Goal: Task Accomplishment & Management: Complete application form

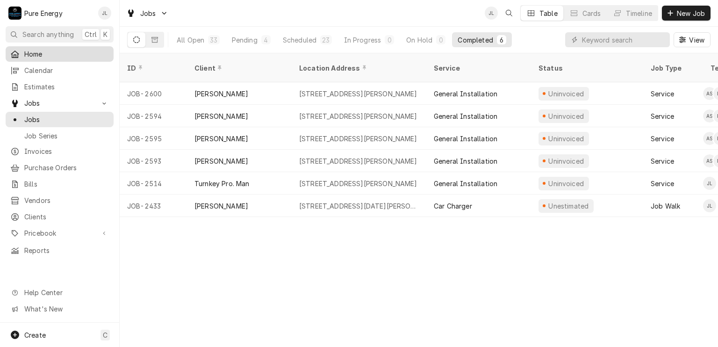
click at [72, 50] on span "Home" at bounding box center [66, 54] width 85 height 10
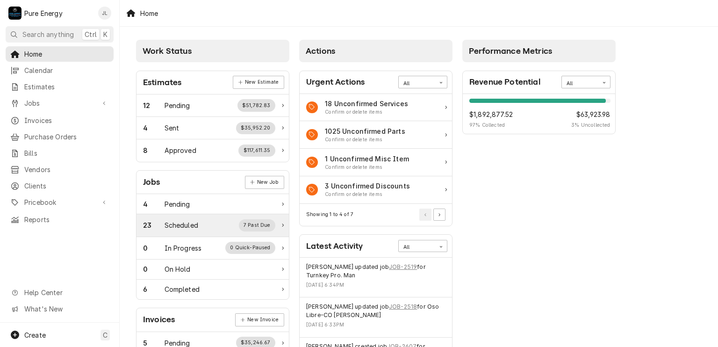
click at [187, 220] on div "Scheduled" at bounding box center [181, 225] width 34 height 10
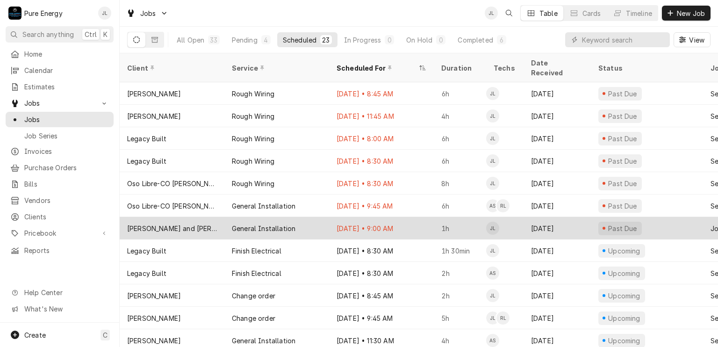
click at [415, 217] on div "Oct 2 • 9:00 AM" at bounding box center [381, 228] width 105 height 22
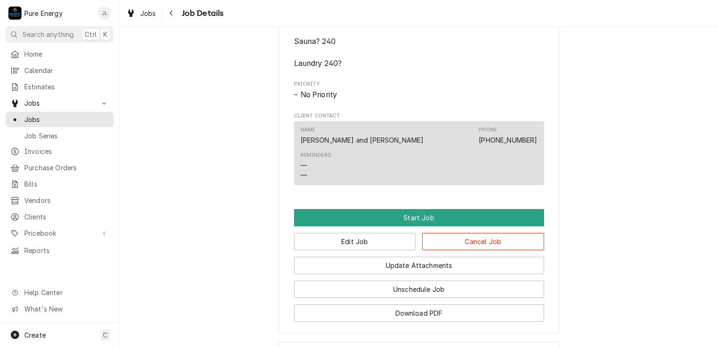
scroll to position [606, 0]
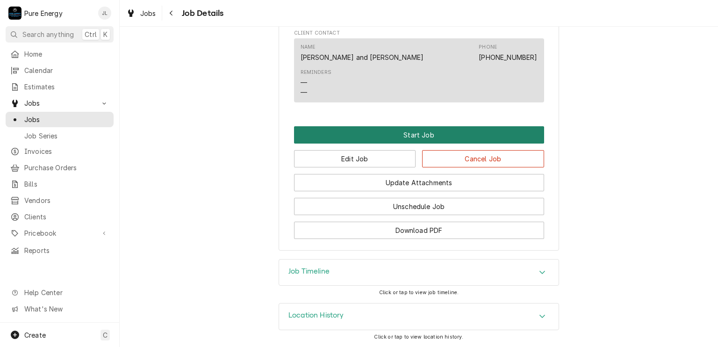
click at [394, 131] on button "Start Job" at bounding box center [419, 134] width 250 height 17
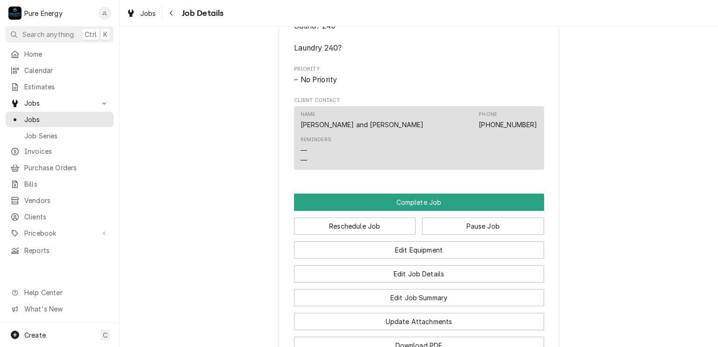
scroll to position [607, 0]
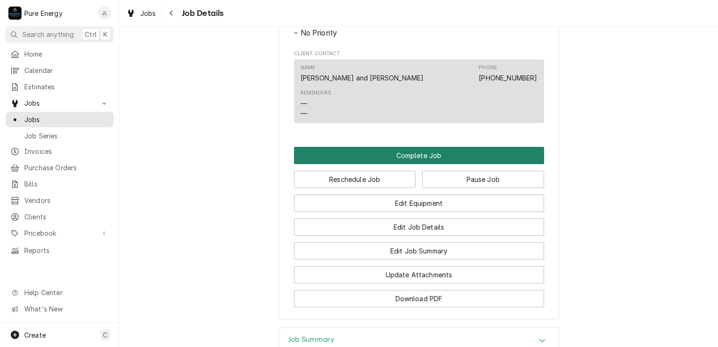
click at [398, 164] on button "Complete Job" at bounding box center [419, 155] width 250 height 17
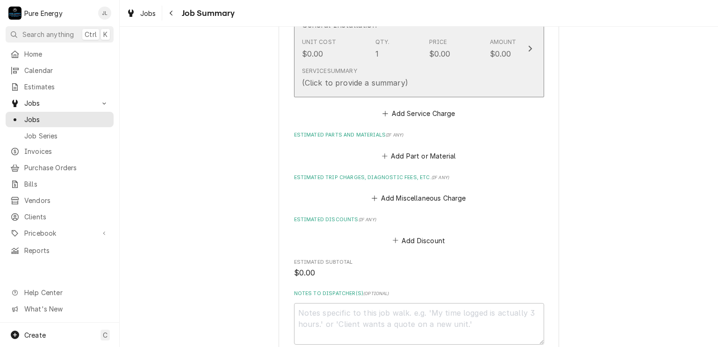
scroll to position [221, 0]
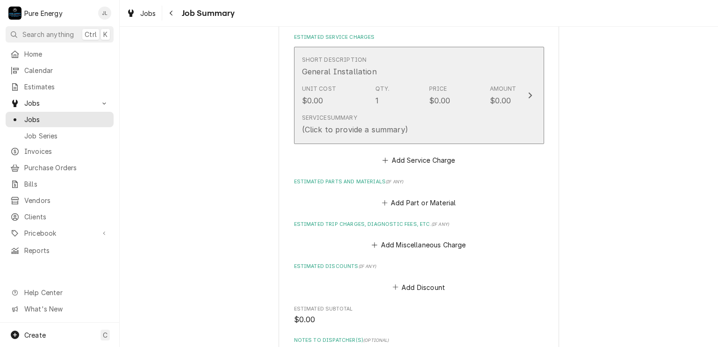
click at [404, 83] on div "Unit Cost $0.00 Qty. 1 Price $0.00 Amount $0.00" at bounding box center [409, 95] width 214 height 29
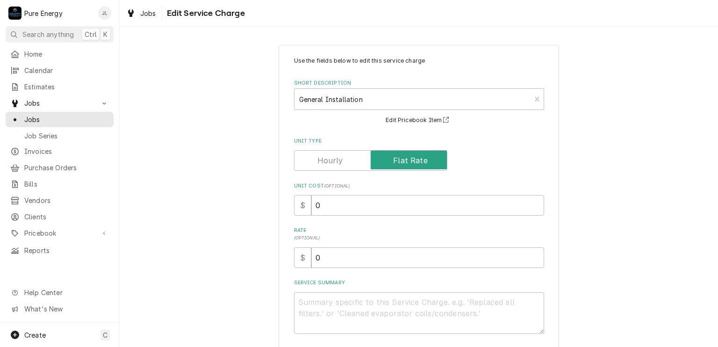
scroll to position [67, 0]
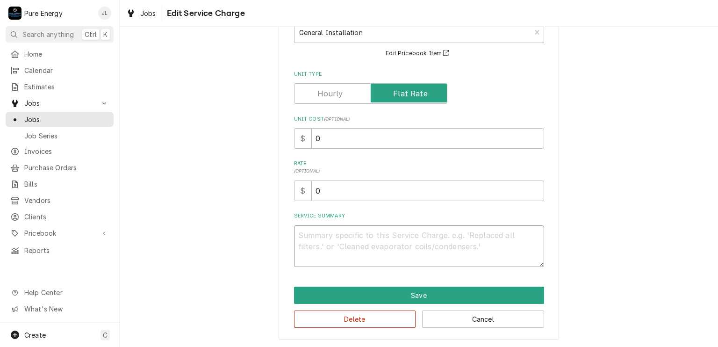
click at [332, 238] on textarea "Service Summary" at bounding box center [419, 246] width 250 height 42
type textarea "x"
type textarea "Do"
type textarea "x"
type textarea "Don"
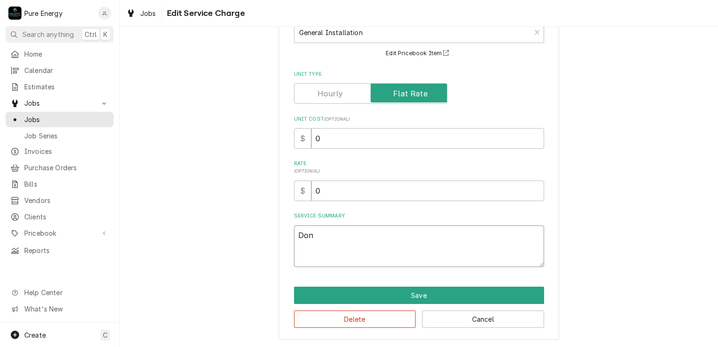
type textarea "x"
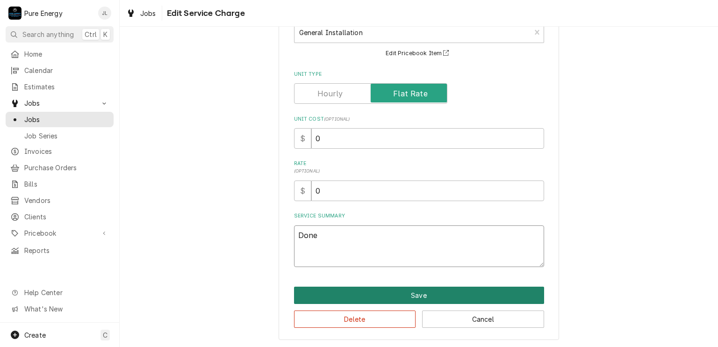
type textarea "Done"
click at [357, 294] on button "Save" at bounding box center [419, 294] width 250 height 17
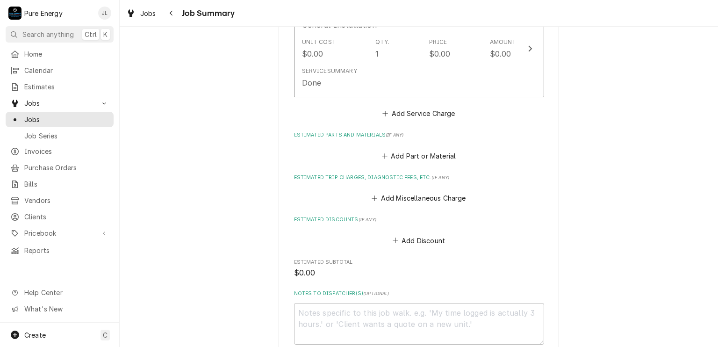
scroll to position [407, 0]
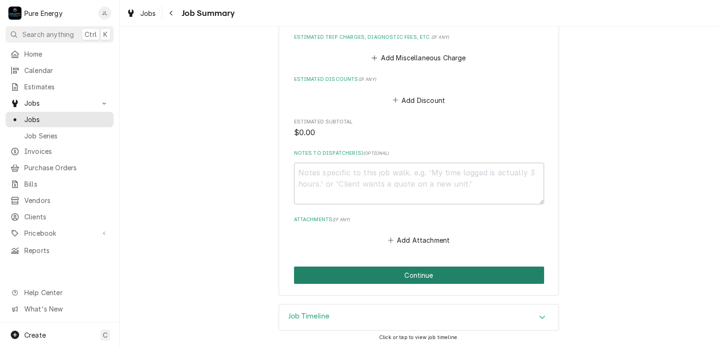
click at [416, 268] on button "Continue" at bounding box center [419, 274] width 250 height 17
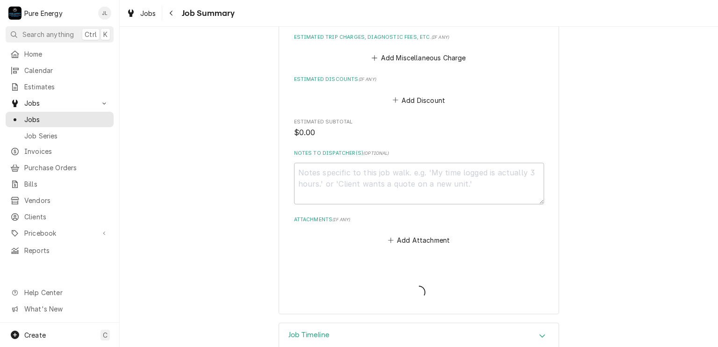
type textarea "x"
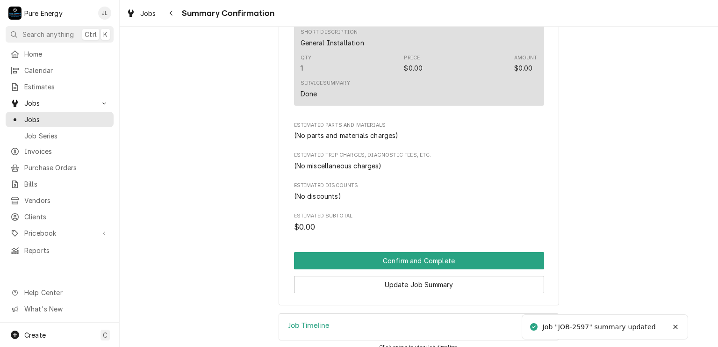
scroll to position [243, 0]
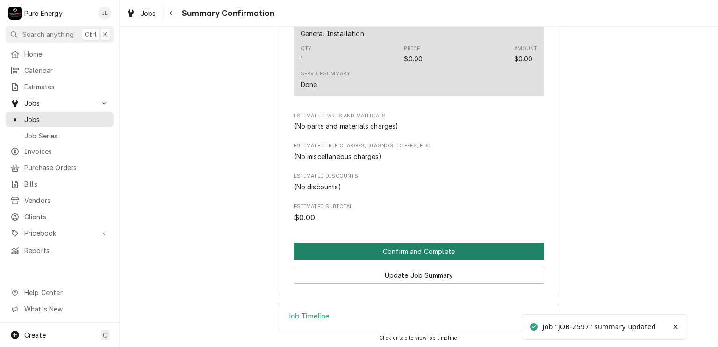
click at [411, 256] on button "Confirm and Complete" at bounding box center [419, 251] width 250 height 17
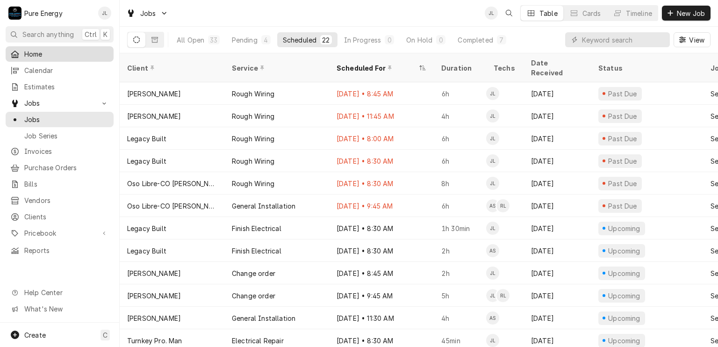
click at [64, 52] on span "Home" at bounding box center [66, 54] width 85 height 10
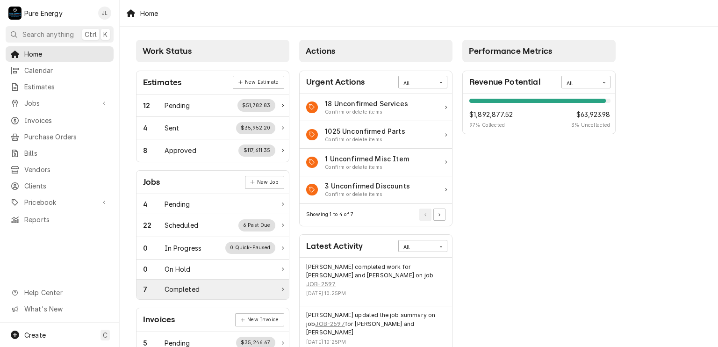
click at [220, 290] on div "7 Completed" at bounding box center [209, 289] width 132 height 10
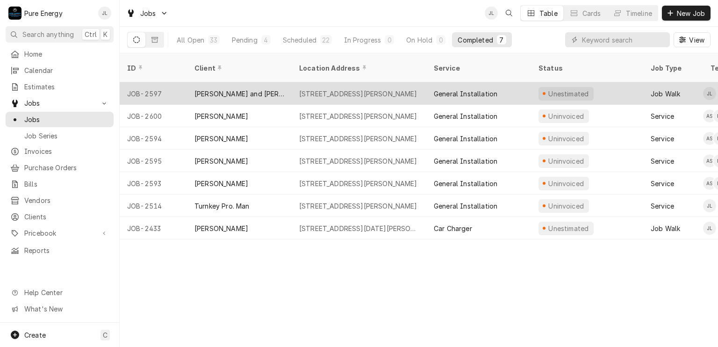
click at [422, 82] on div "11150 Avion Rd, Atascadero, CA 93422" at bounding box center [359, 93] width 135 height 22
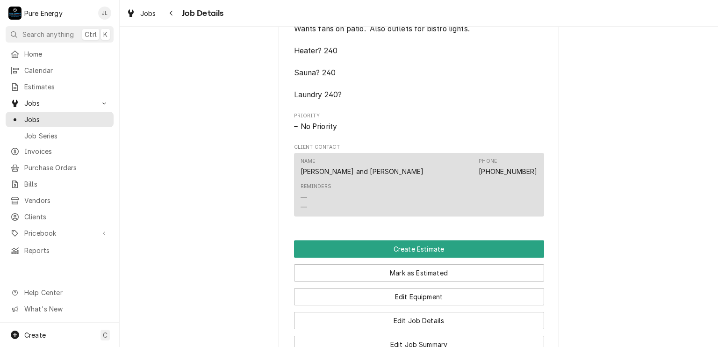
scroll to position [607, 0]
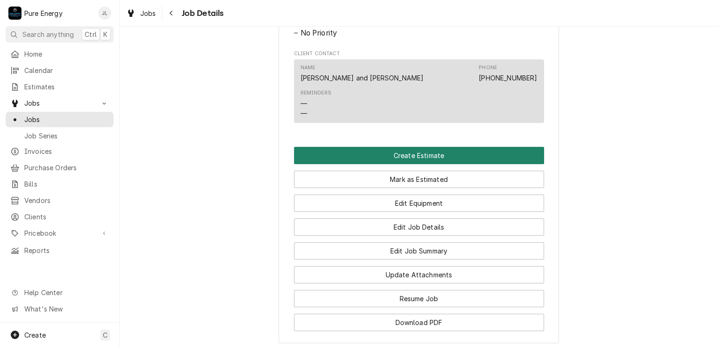
click at [396, 164] on button "Create Estimate" at bounding box center [419, 155] width 250 height 17
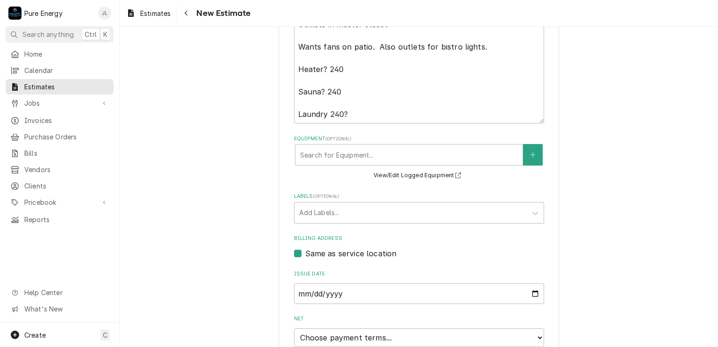
scroll to position [444, 0]
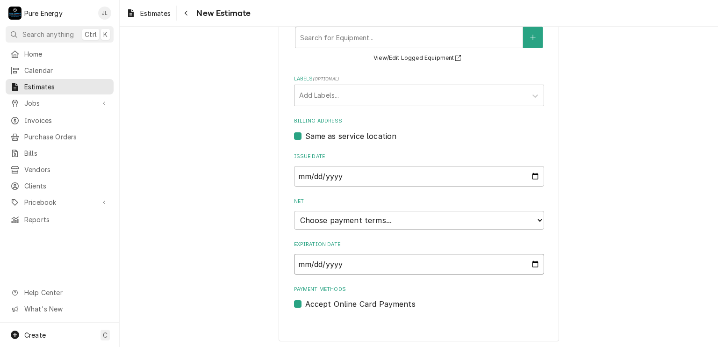
click at [530, 258] on input "Expiration Date" at bounding box center [419, 264] width 250 height 21
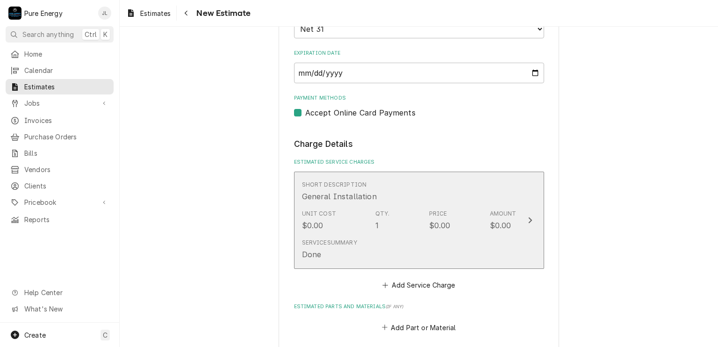
scroll to position [682, 0]
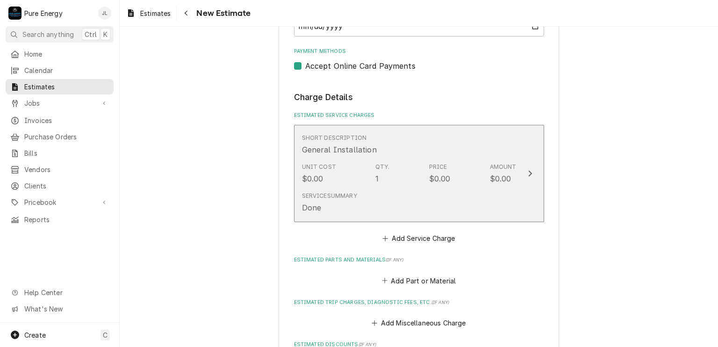
click at [386, 193] on div "Service Summary Done" at bounding box center [409, 202] width 214 height 29
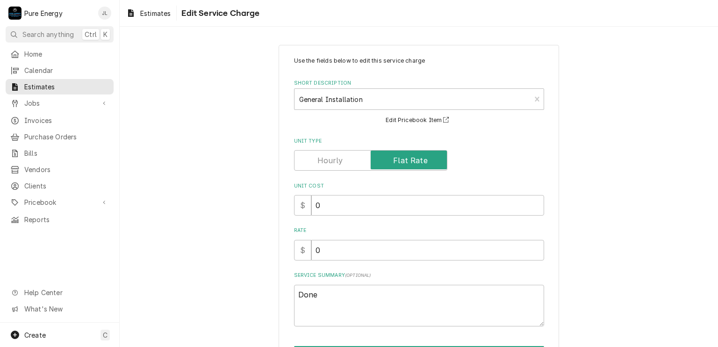
scroll to position [59, 0]
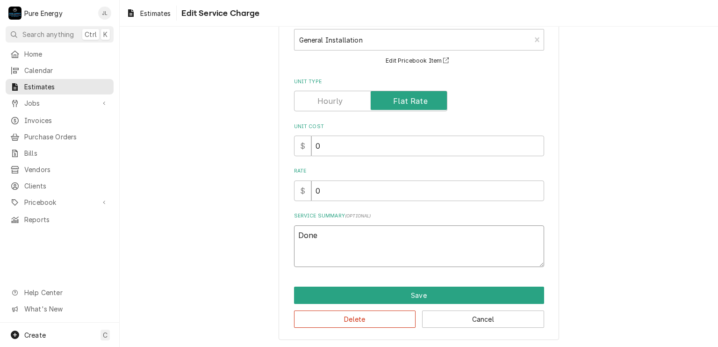
click at [328, 235] on textarea "Done" at bounding box center [419, 246] width 250 height 42
type textarea "x"
type textarea "Don"
type textarea "x"
type textarea "Do"
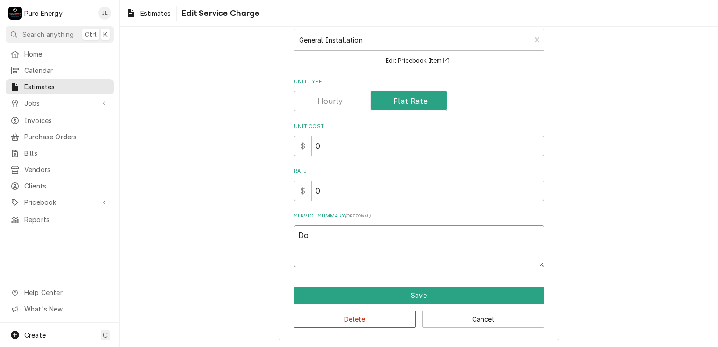
type textarea "x"
type textarea "D"
type textarea "x"
type textarea "V"
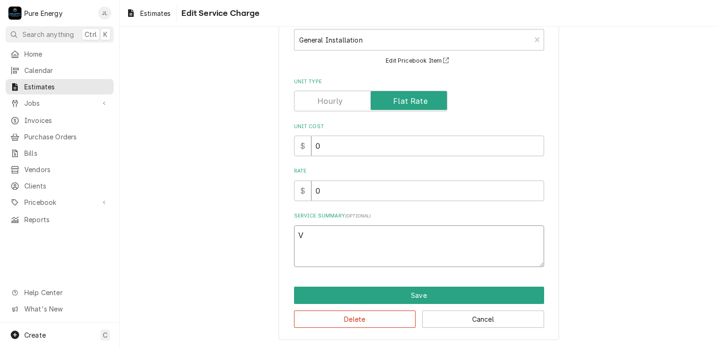
type textarea "x"
type textarea "Va"
type textarea "x"
type textarea "Var"
type textarea "x"
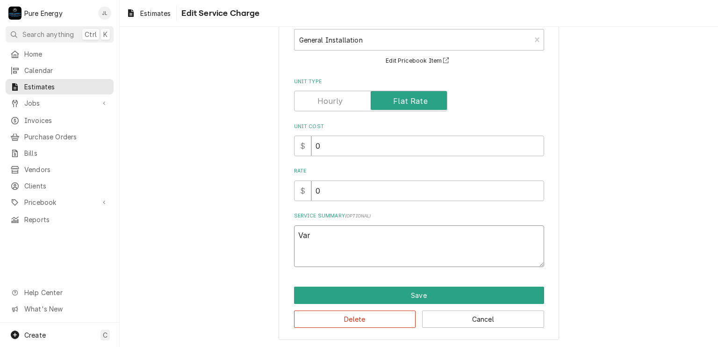
type textarea "Vari"
type textarea "x"
type textarea "Vario"
type textarea "x"
type textarea "Variou"
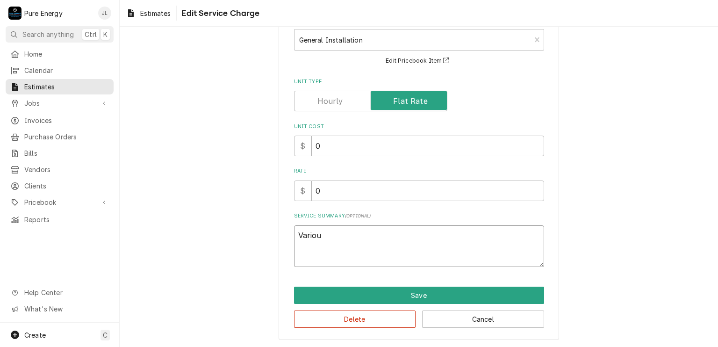
type textarea "x"
type textarea "Various"
type textarea "x"
type textarea "Various"
type textarea "x"
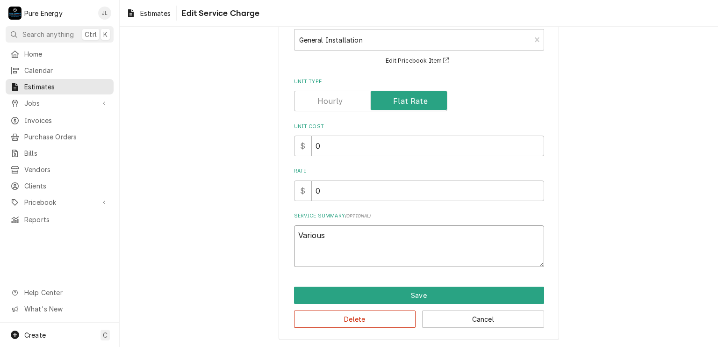
type textarea "Various i"
type textarea "x"
type textarea "Various it"
type textarea "x"
type textarea "Various ite"
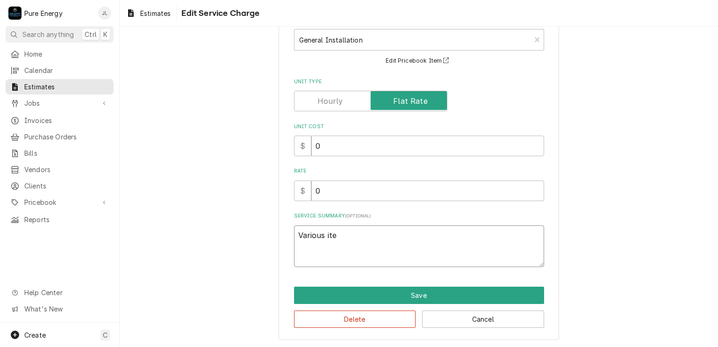
type textarea "x"
type textarea "Various item"
type textarea "x"
type textarea "Various items"
type textarea "x"
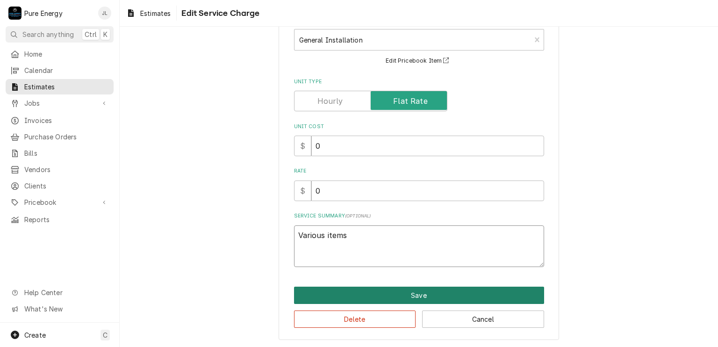
type textarea "Various items"
click at [391, 299] on button "Save" at bounding box center [419, 294] width 250 height 17
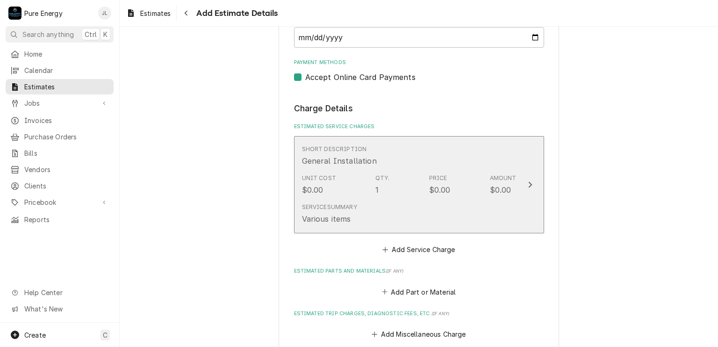
scroll to position [718, 0]
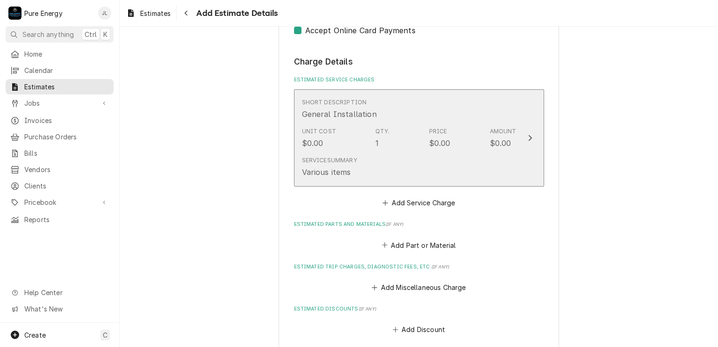
click at [409, 162] on div "Service Summary Various items" at bounding box center [409, 166] width 214 height 29
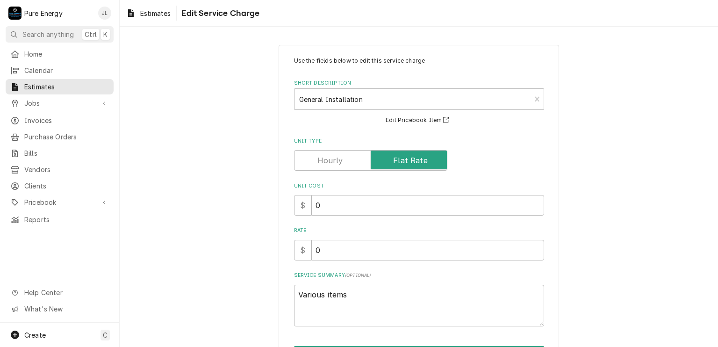
scroll to position [59, 0]
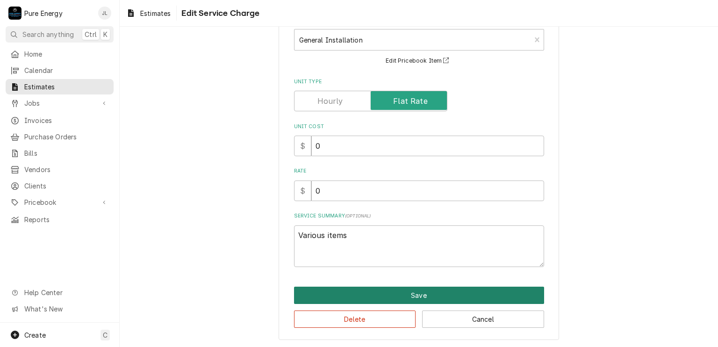
click at [421, 293] on button "Save" at bounding box center [419, 294] width 250 height 17
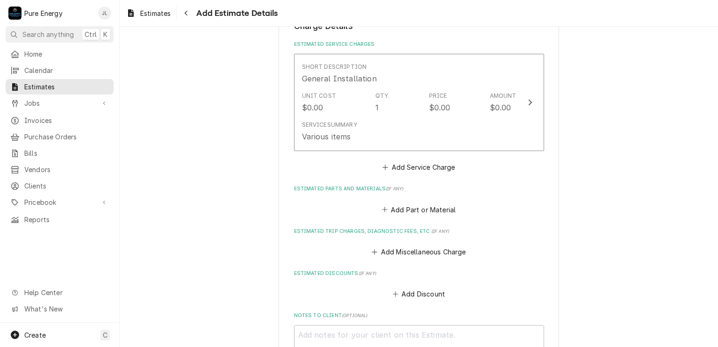
scroll to position [660, 0]
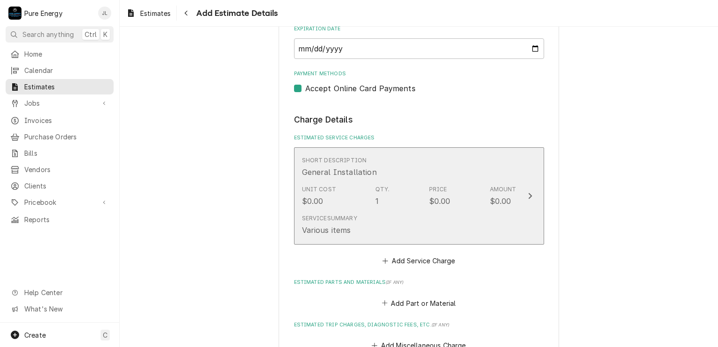
click at [407, 221] on div "Service Summary Various items" at bounding box center [409, 224] width 214 height 29
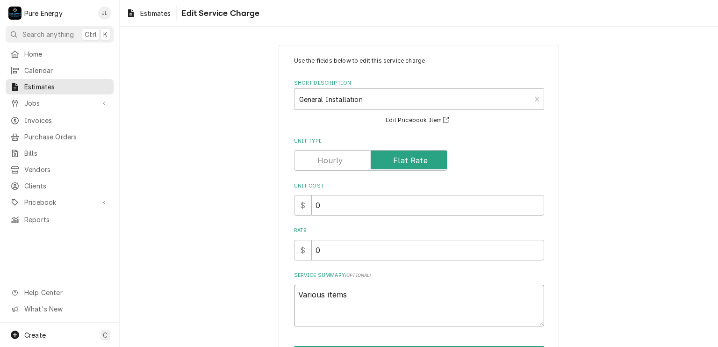
drag, startPoint x: 354, startPoint y: 297, endPoint x: 289, endPoint y: 302, distance: 65.6
click at [289, 302] on div "Use the fields below to edit this service charge Short Description General Inst…" at bounding box center [418, 222] width 280 height 354
type textarea "x"
type textarea "I"
type textarea "x"
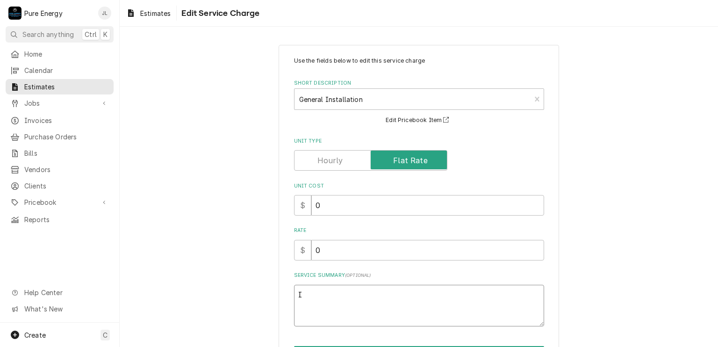
type textarea "In"
type textarea "x"
type textarea "In"
type textarea "x"
type textarea "In t"
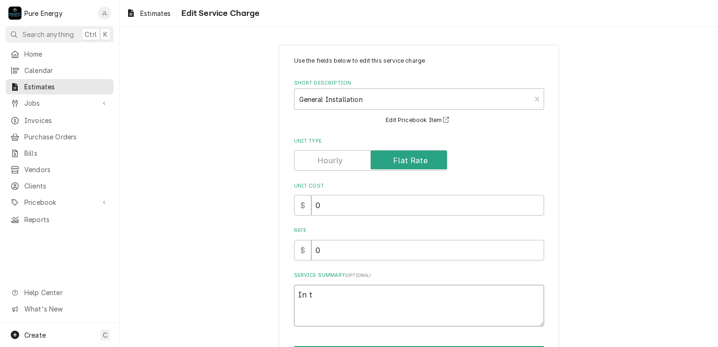
type textarea "x"
type textarea "In th"
type textarea "x"
type textarea "In the"
type textarea "x"
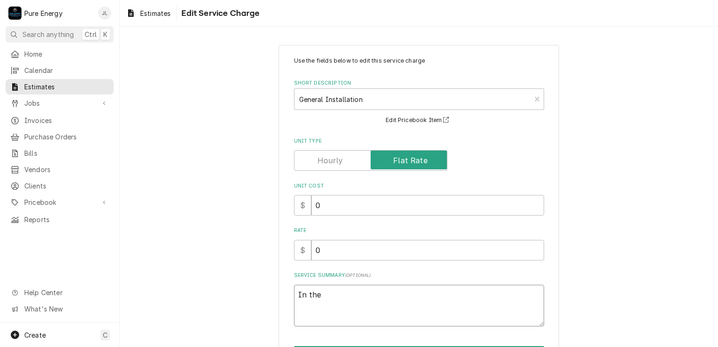
type textarea "In the"
type textarea "x"
type textarea "In the m"
type textarea "x"
type textarea "In the ma"
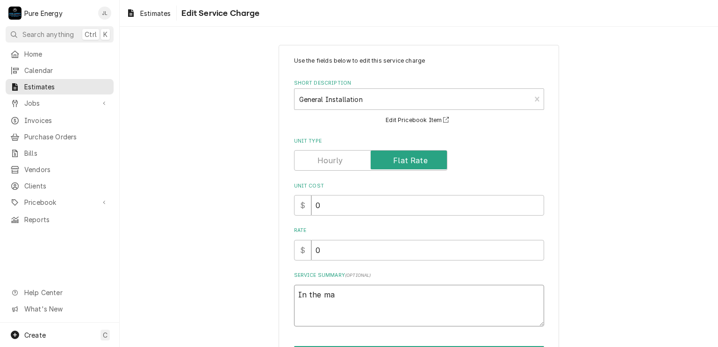
type textarea "x"
type textarea "In the mas"
type textarea "x"
type textarea "In the mast"
type textarea "x"
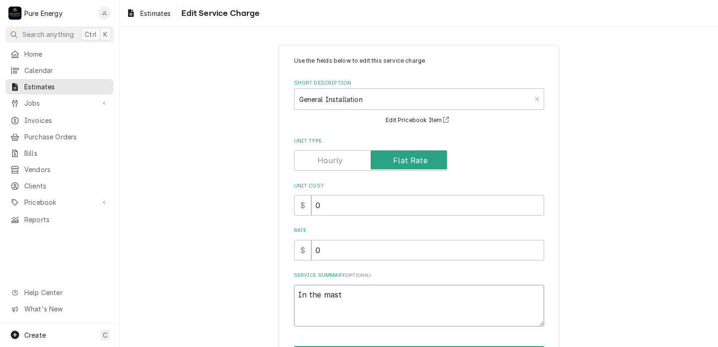
type textarea "In the maste"
type textarea "x"
type textarea "In the master"
type textarea "x"
type textarea "In the master c"
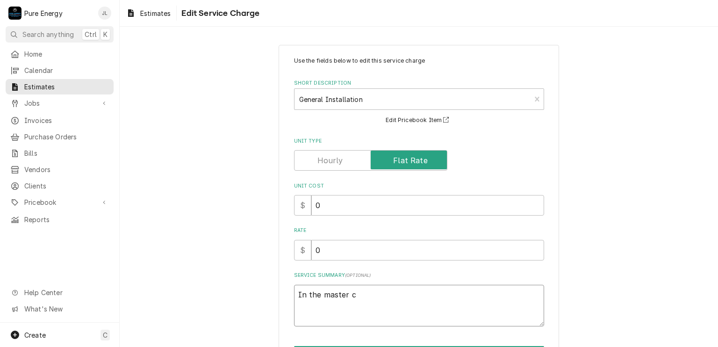
type textarea "x"
type textarea "In the master cl"
type textarea "x"
type textarea "In the master clo"
type textarea "x"
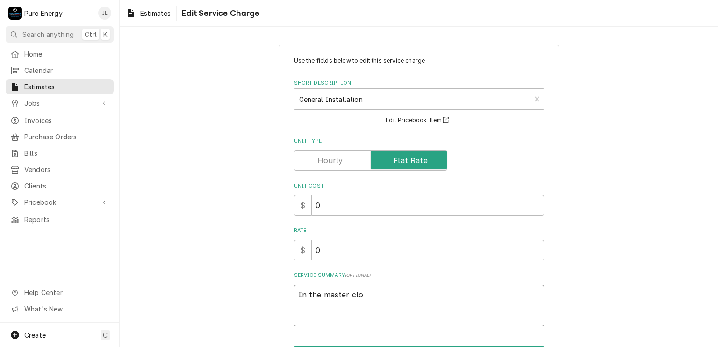
type textarea "In the master clos"
type textarea "x"
type textarea "In the master close"
type textarea "x"
type textarea "In the master closet"
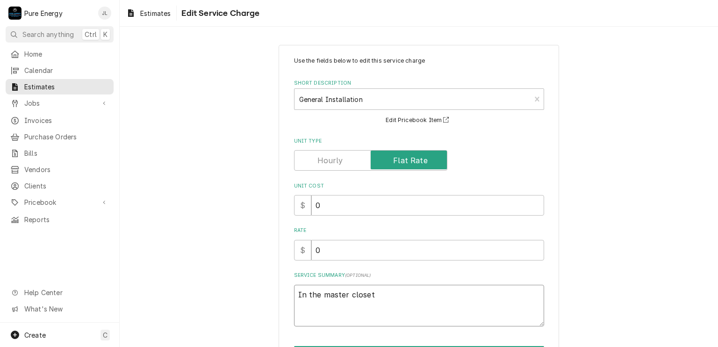
type textarea "x"
type textarea "In the master closet"
type textarea "x"
type textarea "In the master closet a"
type textarea "x"
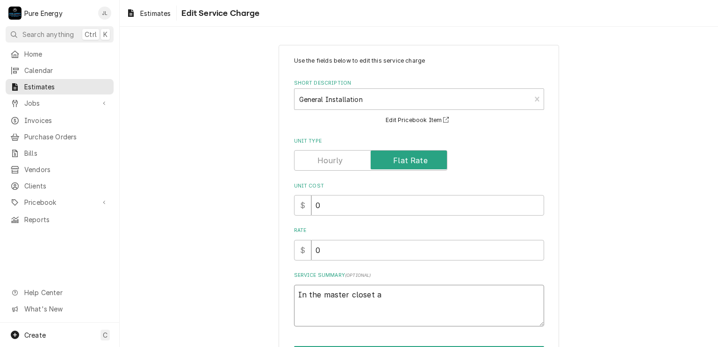
type textarea "In the master closet as"
type textarea "x"
type textarea "In the master closet as"
type textarea "x"
type textarea "In the master closet as di"
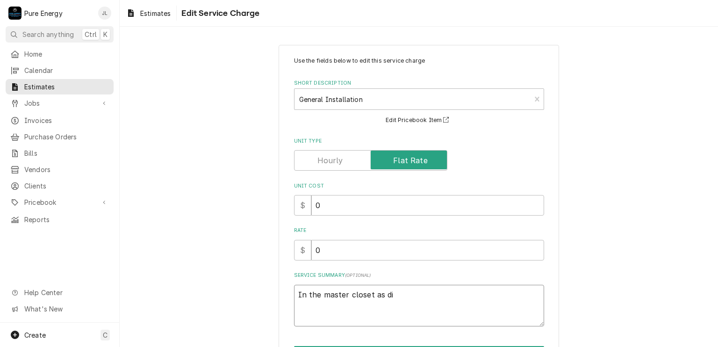
type textarea "x"
type textarea "In the master closet as dis"
type textarea "x"
type textarea "In the master closet as discu"
type textarea "x"
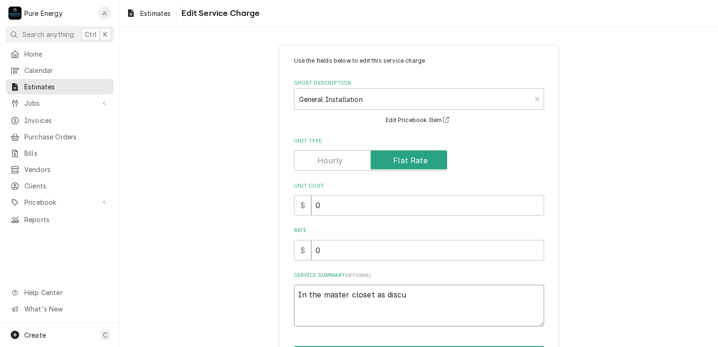
type textarea "In the master closet as discus"
type textarea "x"
type textarea "In the master closet as discuss"
type textarea "x"
type textarea "In the master closet as discusse"
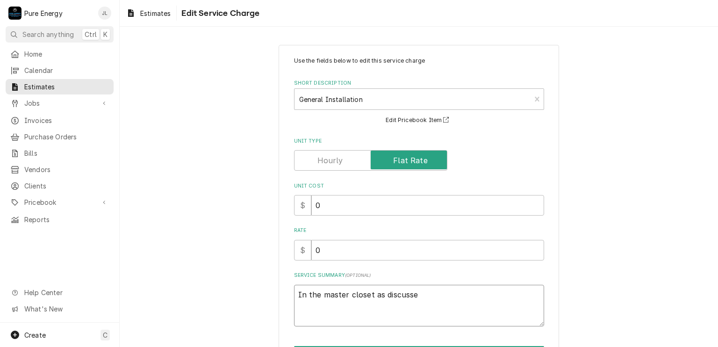
type textarea "x"
type textarea "In the master closet as discussed"
type textarea "x"
type textarea "In the master closet as discussed"
type textarea "x"
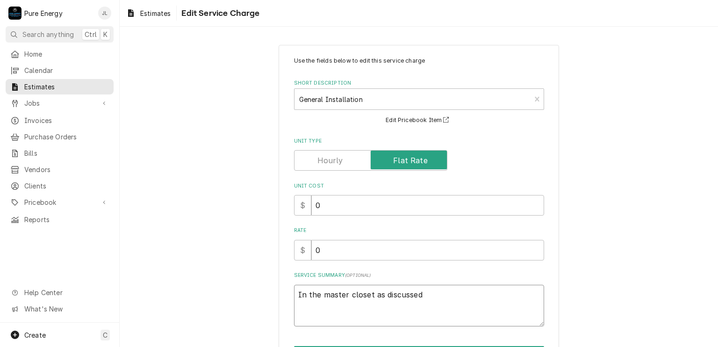
type textarea "In the master closet as discussed"
type textarea "x"
type textarea "In the master closet as discussed,"
type textarea "x"
type textarea "In the master closet as discussed, fo"
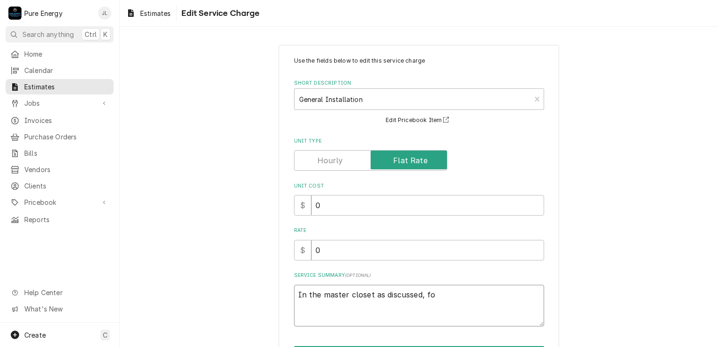
type textarea "x"
type textarea "In the master closet as discussed, for"
type textarea "x"
type textarea "In the master closet as discussed, for"
type textarea "x"
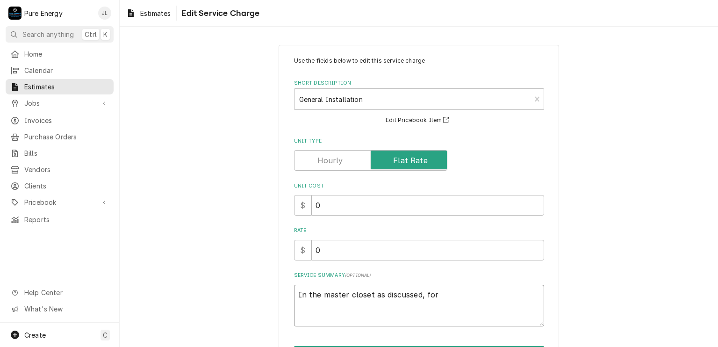
type textarea "In the master closet as discussed, for a"
type textarea "x"
type textarea "In the master closet as discussed, for ad"
type textarea "x"
type textarea "In the master closet as discussed, for addi"
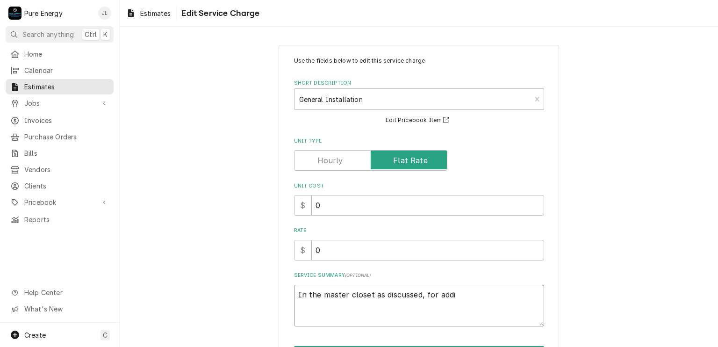
type textarea "x"
type textarea "In the master closet as discussed, for addin"
type textarea "x"
type textarea "In the master closet as discussed, for adding"
type textarea "x"
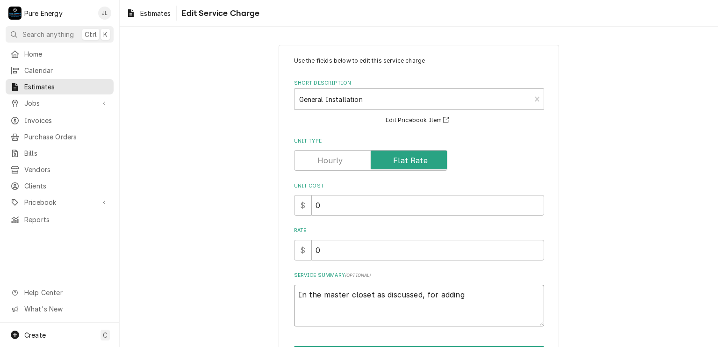
type textarea "In the master closet as discussed, for adding"
type textarea "x"
type textarea "In the master closet as discussed, for adding 4"
type textarea "x"
type textarea "In the master closet as discussed, for adding 4x"
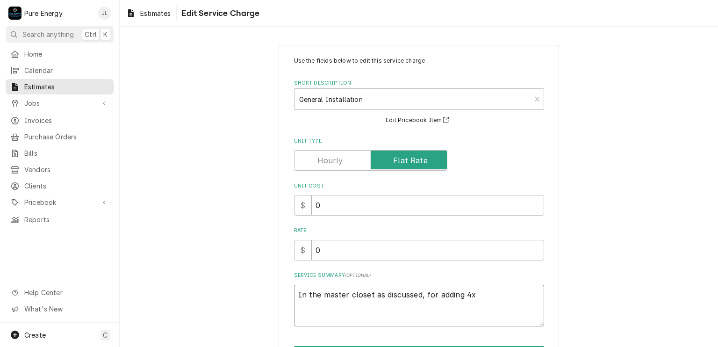
type textarea "x"
type textarea "In the master closet as discussed, for adding 4x"
type textarea "x"
type textarea "In the master closet as discussed, for adding 4x n"
type textarea "x"
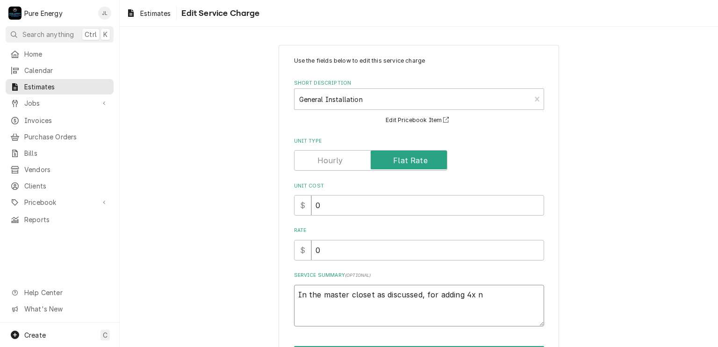
type textarea "In the master closet as discussed, for adding 4x ne"
type textarea "x"
type textarea "In the master closet as discussed, for adding 4x new"
type textarea "x"
type textarea "In the master closet as discussed, for adding 4x new"
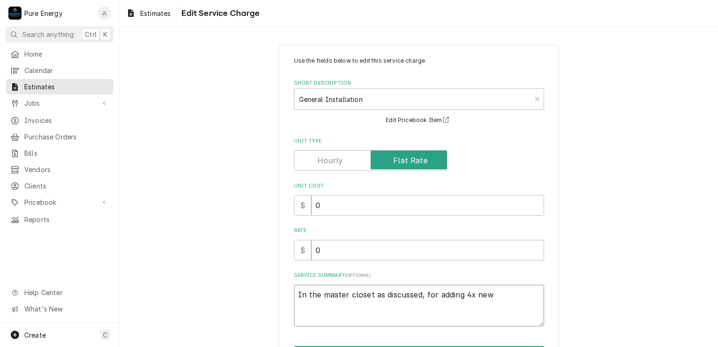
type textarea "x"
type textarea "In the master closet as discussed, for adding 4x new o"
type textarea "x"
type textarea "In the master closet as discussed, for adding 4x new ou"
type textarea "x"
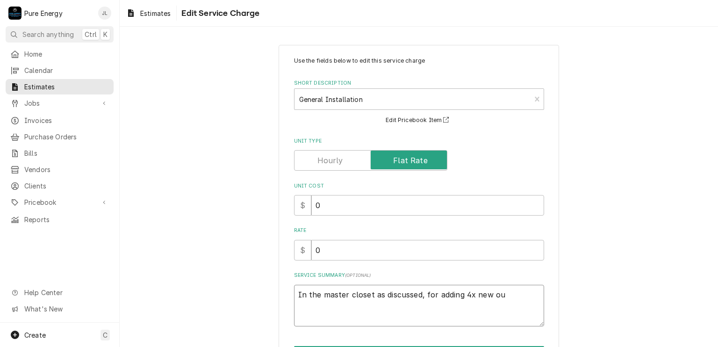
type textarea "In the master closet as discussed, for adding 4x new out"
type textarea "x"
type textarea "In the master closet as discussed, for adding 4x new outl"
type textarea "x"
type textarea "In the master closet as discussed, for adding 4x new outle"
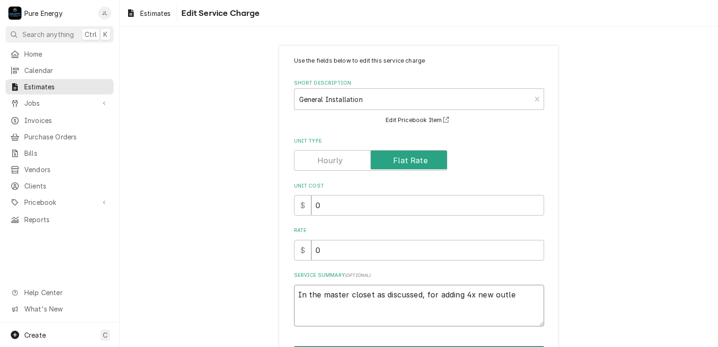
type textarea "x"
type textarea "In the master closet as discussed, for adding 4x new outlet"
type textarea "x"
type textarea "In the master closet as discussed, for adding 4x new outlet"
type textarea "x"
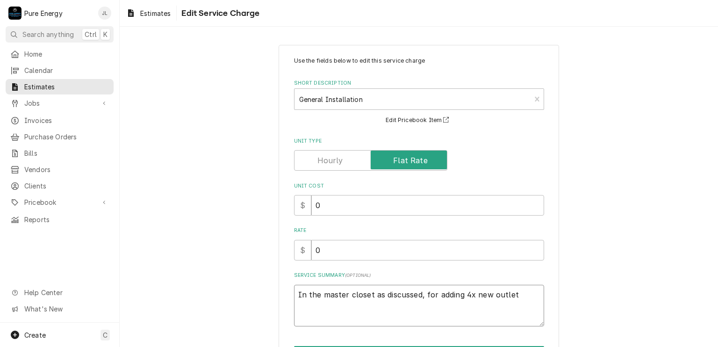
type textarea "In the master closet as discussed, for adding 4x new outlet l"
type textarea "x"
type textarea "In the master closet as discussed, for adding 4x new outlet lo"
type textarea "x"
type textarea "In the master closet as discussed, for adding 4x new outlet loc"
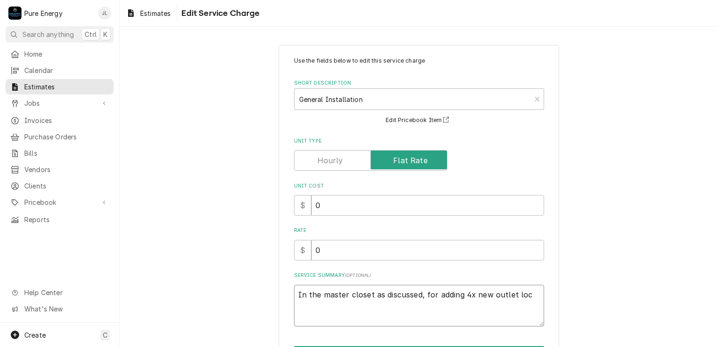
type textarea "x"
type textarea "In the master closet as discussed, for adding 4x new outlet locat"
type textarea "x"
type textarea "In the master closet as discussed, for adding 4x new outlet locati"
type textarea "x"
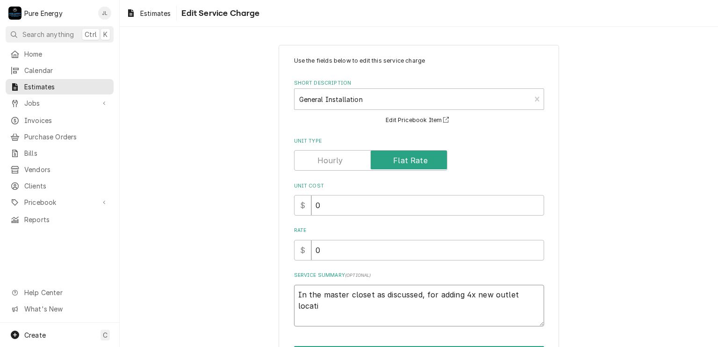
type textarea "In the master closet as discussed, for adding 4x new outlet locatio"
type textarea "x"
type textarea "In the master closet as discussed, for adding 4x new outlet location"
type textarea "x"
type textarea "In the master closet as discussed, for adding 4x new outlet locations"
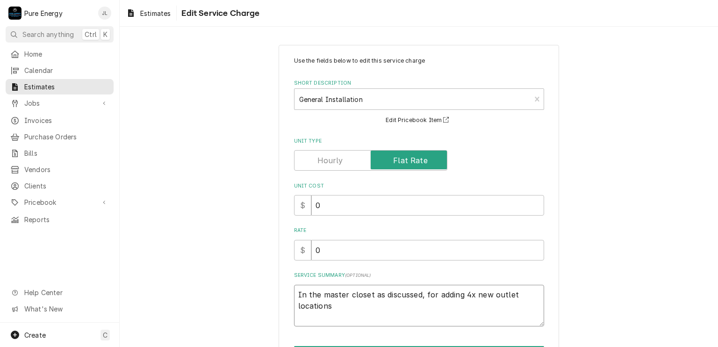
type textarea "x"
type textarea "In the master closet as discussed, for adding 4x new outlet locations."
type textarea "x"
type textarea "In the master closet as discussed, for adding 4x new outlet locations."
type textarea "x"
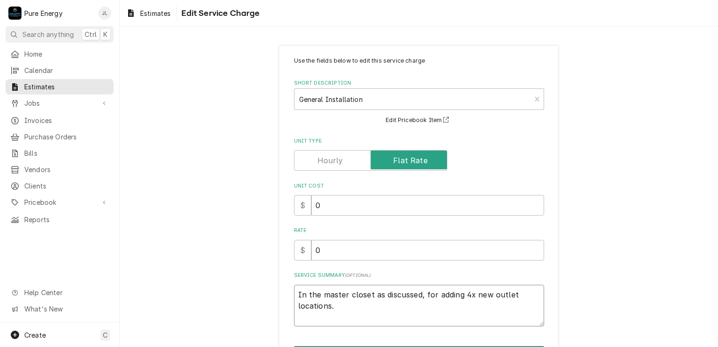
type textarea "In the master closet as discussed, for adding 4x new outlet locations."
type textarea "x"
type textarea "In the master closet as discussed, for adding 4x new outlet locations. W"
type textarea "x"
type textarea "In the master closet as discussed, for adding 4x new outlet locations. We"
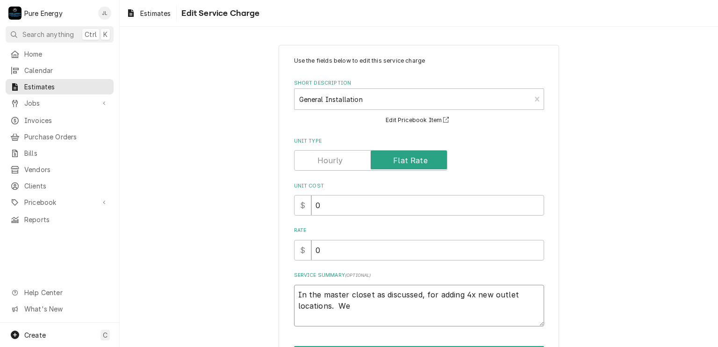
type textarea "x"
type textarea "In the master closet as discussed, for adding 4x new outlet locations. We"
type textarea "x"
type textarea "In the master closet as discussed, for adding 4x new outlet locations. We w"
type textarea "x"
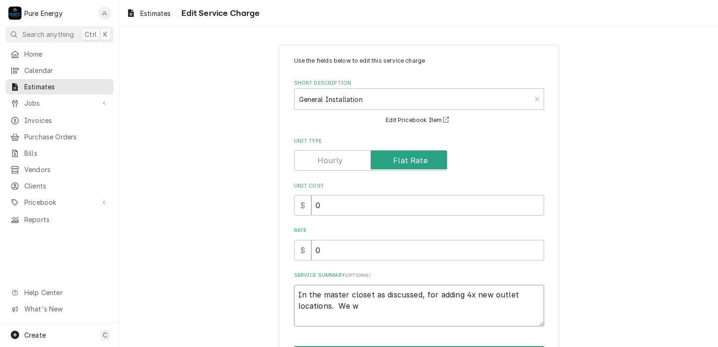
type textarea "In the master closet as discussed, for adding 4x new outlet locations. We wi"
type textarea "x"
type textarea "In the master closet as discussed, for adding 4x new outlet locations. We wil"
type textarea "x"
type textarea "In the master closet as discussed, for adding 4x new outlet locations. We will"
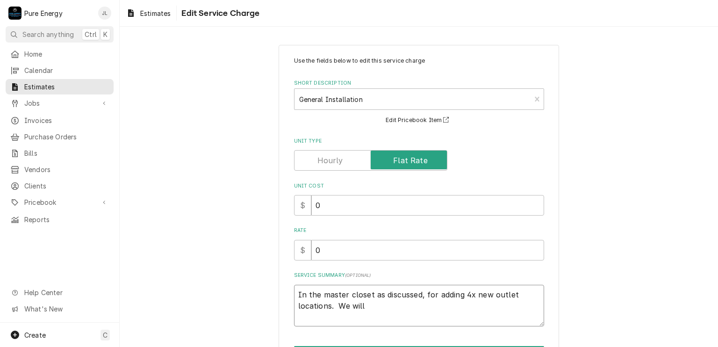
type textarea "x"
type textarea "In the master closet as discussed, for adding 4x new outlet locations. We will"
type textarea "x"
type textarea "In the master closet as discussed, for adding 4x new outlet locations. We will a"
type textarea "x"
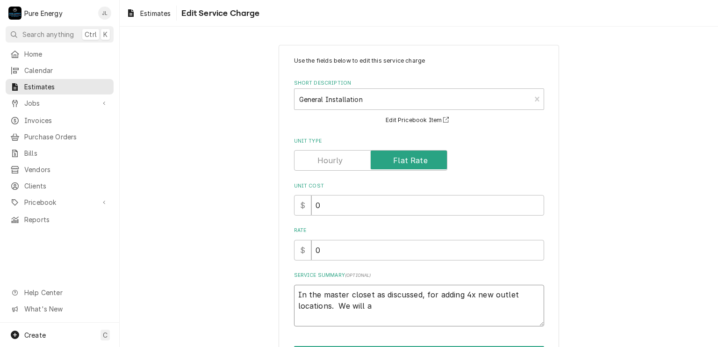
type textarea "In the master closet as discussed, for adding 4x new outlet locations. We will …"
type textarea "x"
type textarea "In the master closet as discussed, for adding 4x new outlet locations. We will …"
type textarea "x"
type textarea "In the master closet as discussed, for adding 4x new outlet locations. We will …"
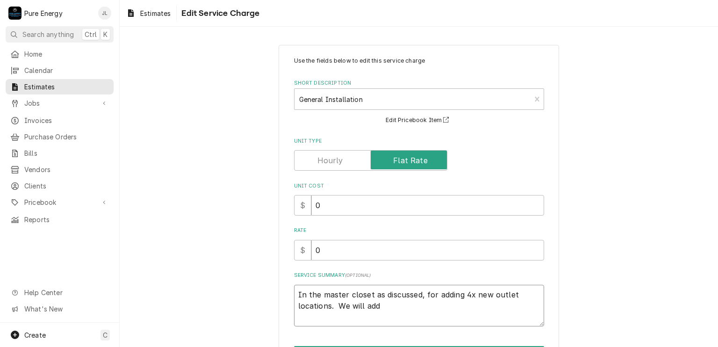
type textarea "x"
type textarea "In the master closet as discussed, for adding 4x new outlet locations. We will …"
type textarea "x"
type textarea "In the master closet as discussed, for adding 4x new outlet locations. We will …"
type textarea "x"
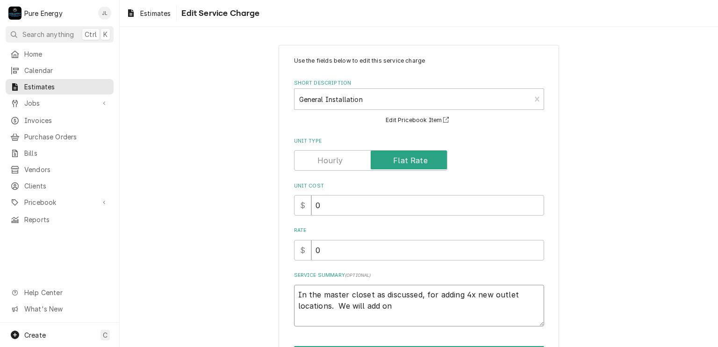
type textarea "In the master closet as discussed, for adding 4x new outlet locations. We will …"
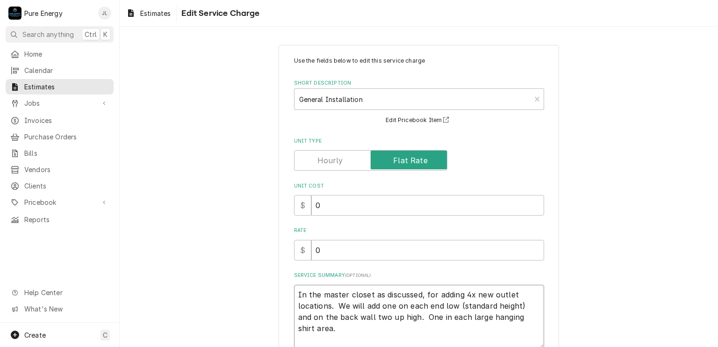
scroll to position [7, 0]
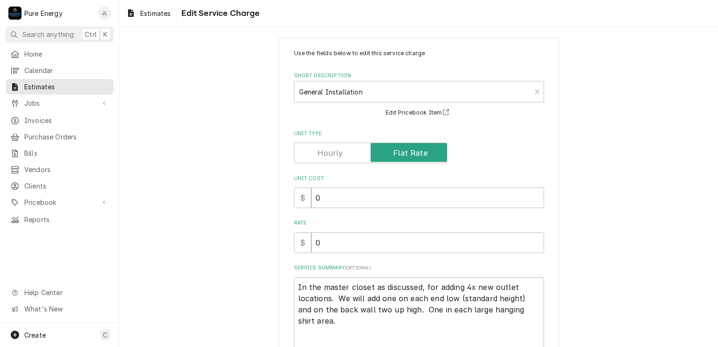
click at [285, 307] on div "Use the fields below to edit this service charge Short Description General Inst…" at bounding box center [418, 231] width 280 height 388
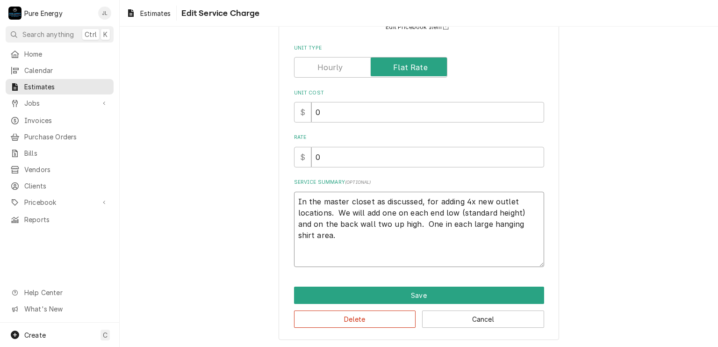
click at [311, 251] on textarea "In the master closet as discussed, for adding 4x new outlet locations. We will …" at bounding box center [419, 230] width 250 height 76
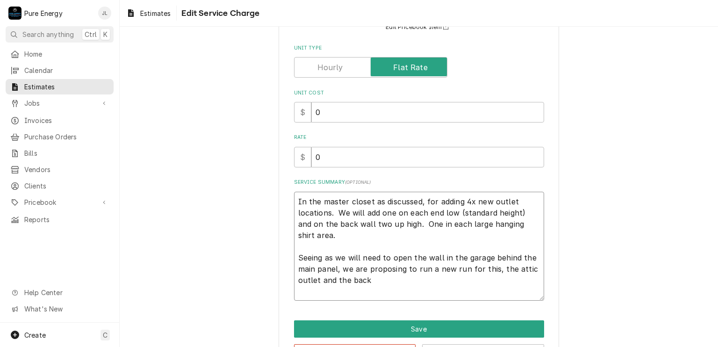
click at [324, 249] on textarea "In the master closet as discussed, for adding 4x new outlet locations. We will …" at bounding box center [419, 246] width 250 height 109
click at [381, 284] on textarea "In the master closet as discussed, for adding 4x new outlet locations. We will …" at bounding box center [419, 246] width 250 height 109
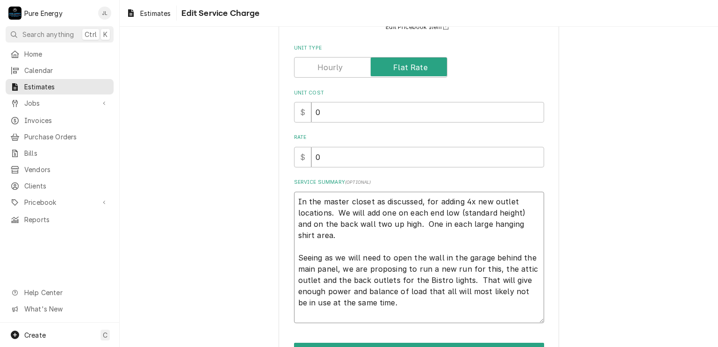
scroll to position [149, 0]
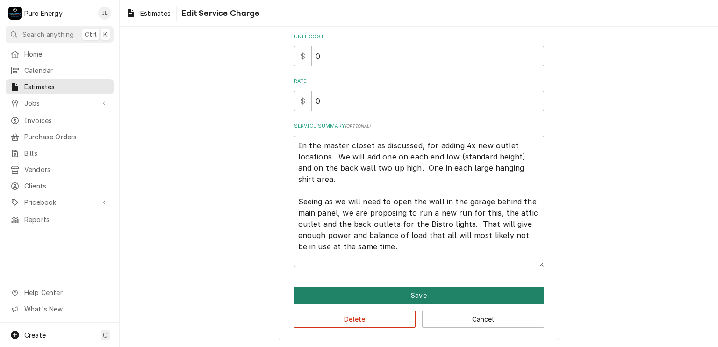
click at [416, 289] on button "Save" at bounding box center [419, 294] width 250 height 17
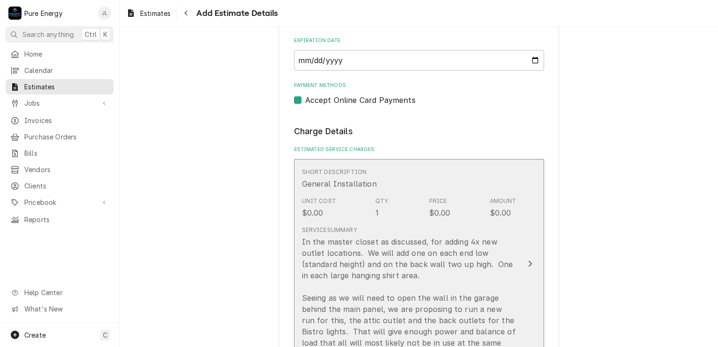
scroll to position [882, 0]
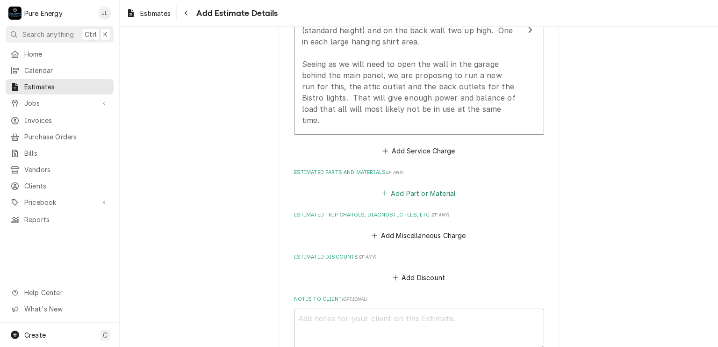
click at [399, 186] on button "Add Part or Material" at bounding box center [418, 192] width 77 height 13
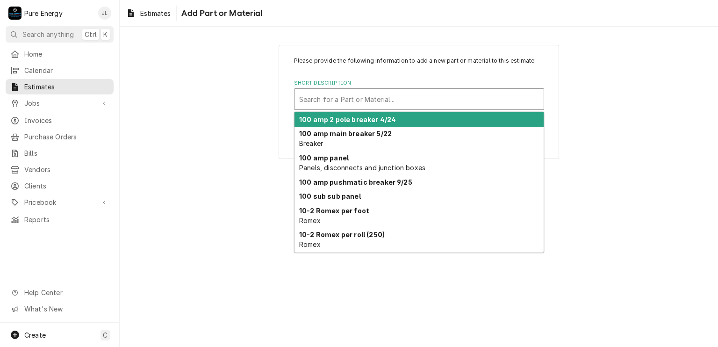
click at [344, 102] on div "Short Description" at bounding box center [419, 99] width 240 height 17
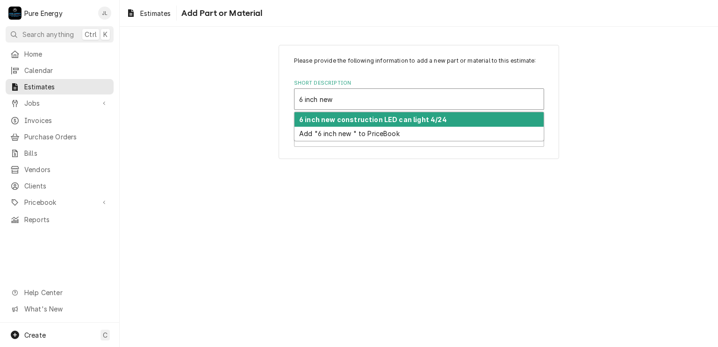
click at [362, 115] on strong "6 inch new construction LED can light 4/24" at bounding box center [373, 119] width 148 height 8
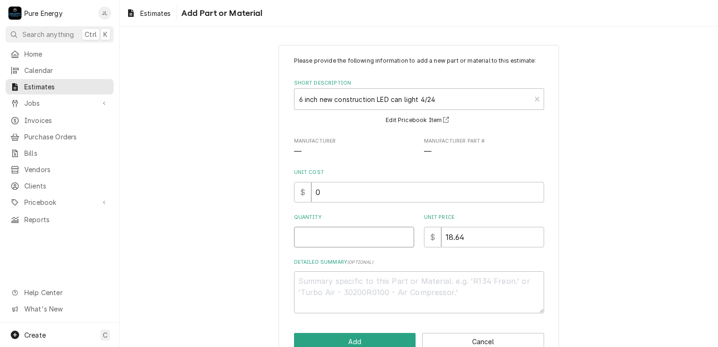
click at [329, 236] on input "Quantity" at bounding box center [354, 237] width 120 height 21
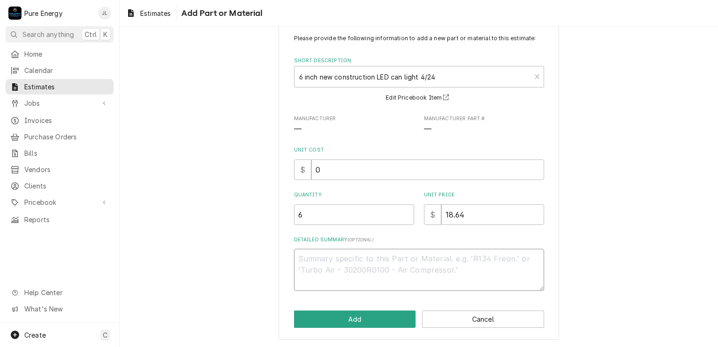
click at [332, 265] on textarea "Detailed Summary ( optional )" at bounding box center [419, 270] width 250 height 42
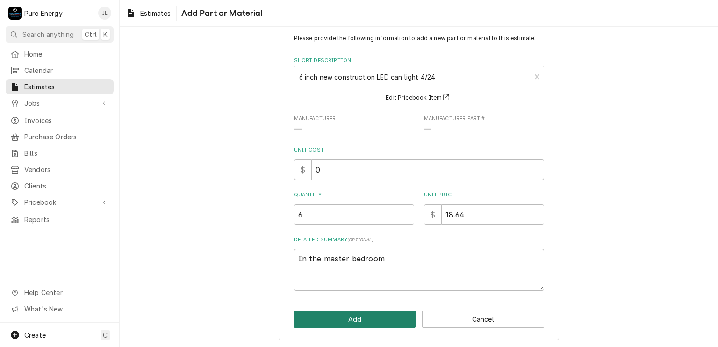
click at [350, 315] on button "Add" at bounding box center [355, 318] width 122 height 17
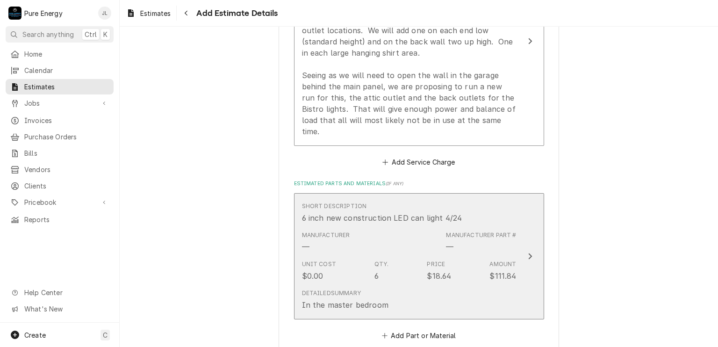
scroll to position [1011, 0]
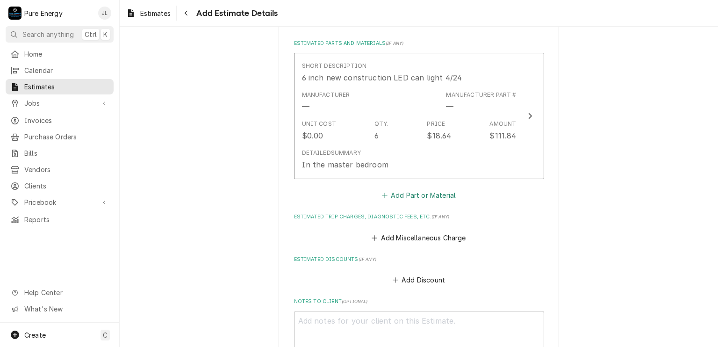
click at [426, 189] on button "Add Part or Material" at bounding box center [418, 195] width 77 height 13
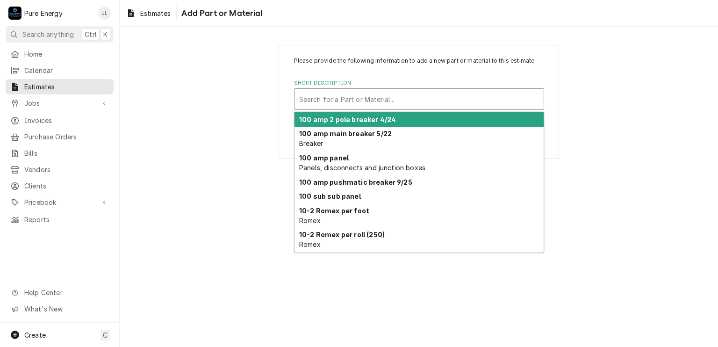
click at [351, 100] on div "Short Description" at bounding box center [419, 99] width 240 height 17
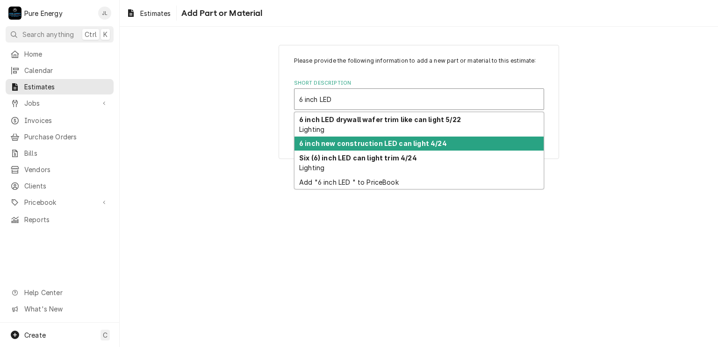
click at [350, 141] on strong "6 inch new construction LED can light 4/24" at bounding box center [373, 143] width 148 height 8
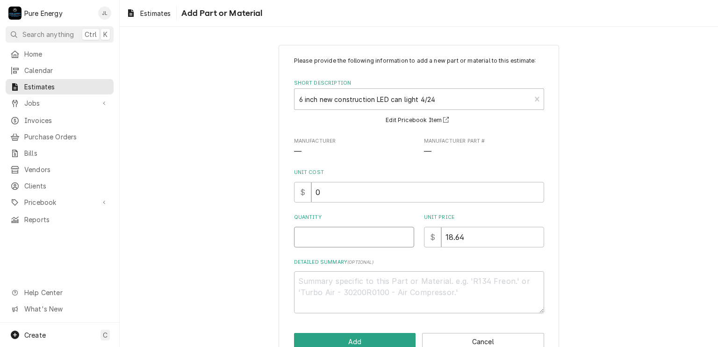
click at [377, 236] on input "Quantity" at bounding box center [354, 237] width 120 height 21
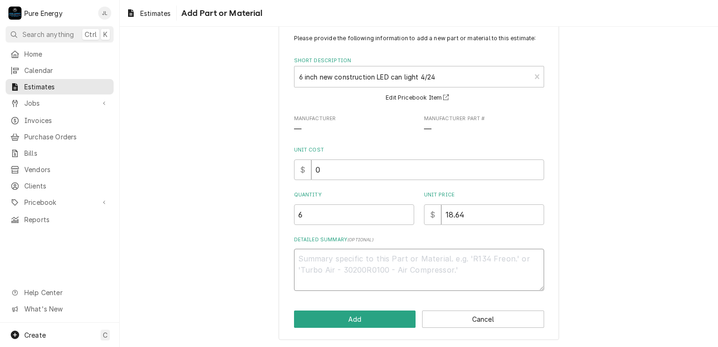
click at [340, 257] on textarea "Detailed Summary ( optional )" at bounding box center [419, 270] width 250 height 42
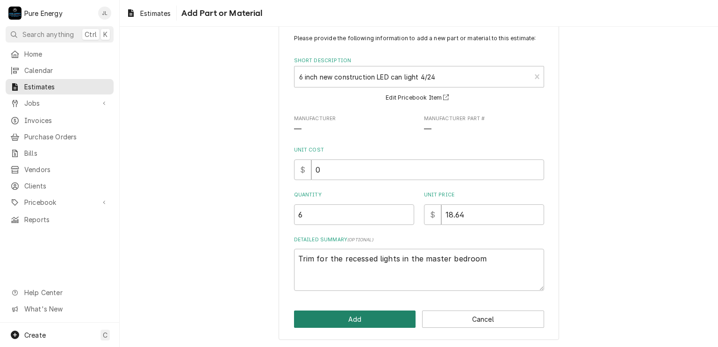
click at [338, 314] on button "Add" at bounding box center [355, 318] width 122 height 17
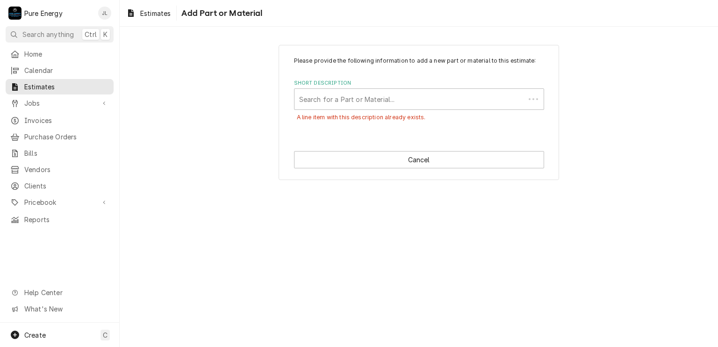
scroll to position [0, 0]
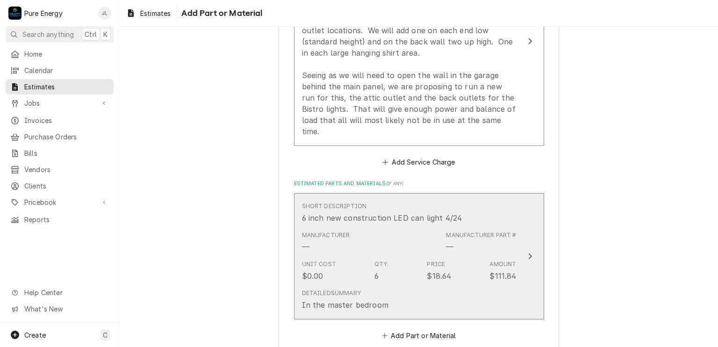
scroll to position [964, 0]
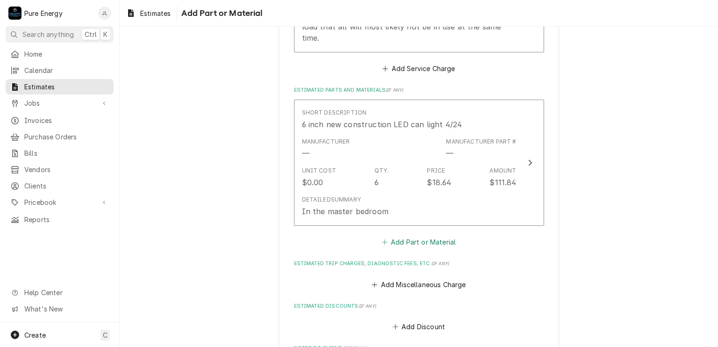
click at [410, 235] on button "Add Part or Material" at bounding box center [418, 241] width 77 height 13
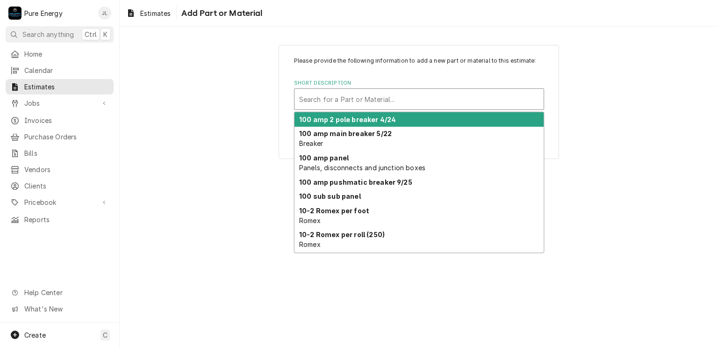
click at [340, 93] on div "Short Description" at bounding box center [419, 99] width 240 height 17
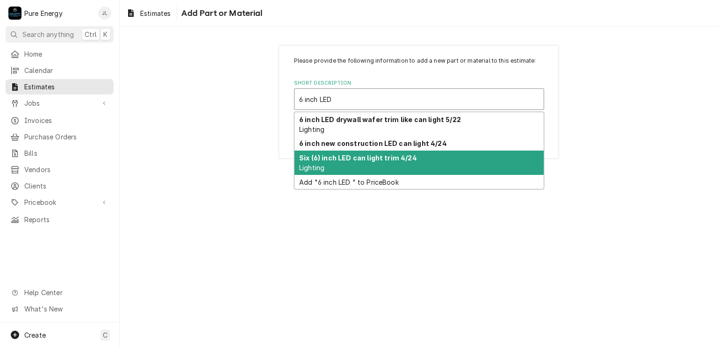
click at [335, 159] on strong "Six (6) inch LED can light trim 4/24" at bounding box center [358, 158] width 118 height 8
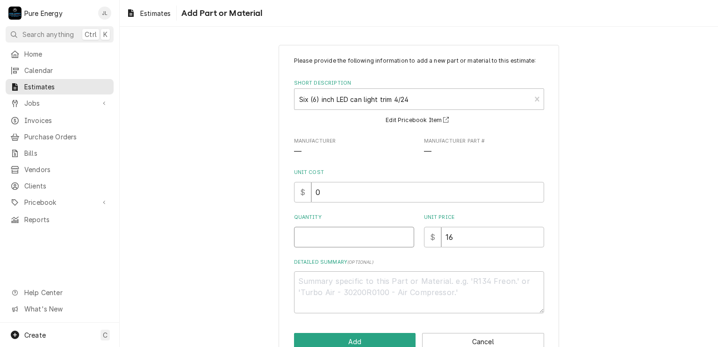
click at [335, 240] on input "Quantity" at bounding box center [354, 237] width 120 height 21
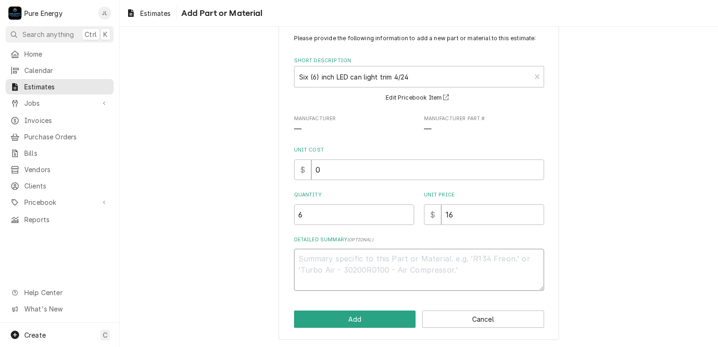
click at [301, 258] on textarea "Detailed Summary ( optional )" at bounding box center [419, 270] width 250 height 42
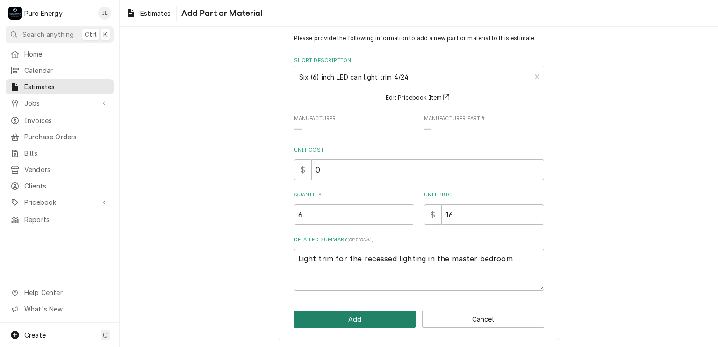
click at [340, 321] on button "Add" at bounding box center [355, 318] width 122 height 17
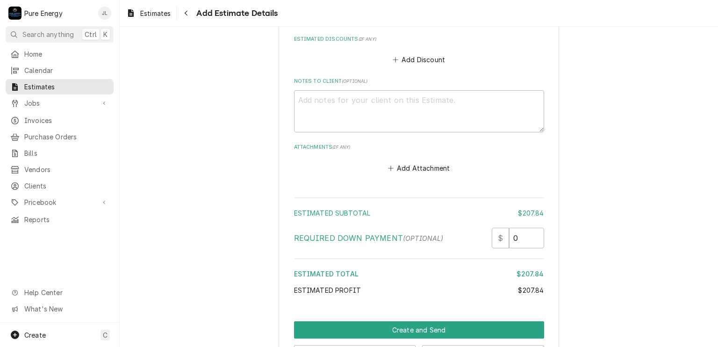
scroll to position [1383, 0]
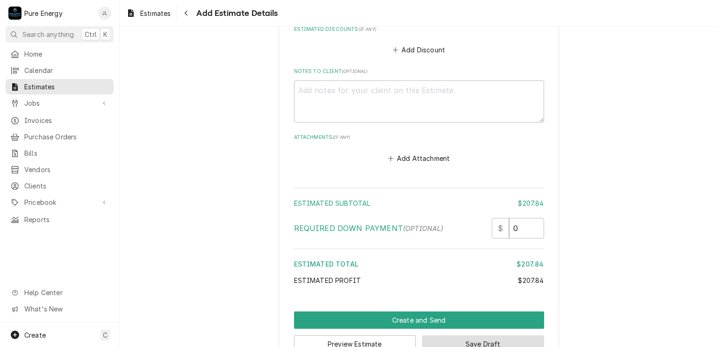
click at [459, 335] on button "Save Draft" at bounding box center [483, 343] width 122 height 17
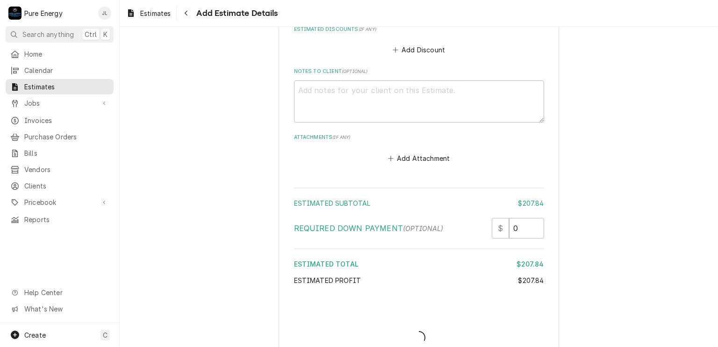
scroll to position [1378, 0]
